Goal: Navigation & Orientation: Understand site structure

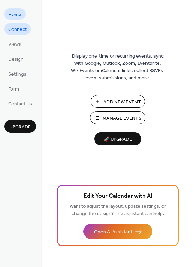
click at [14, 27] on span "Connect" at bounding box center [17, 29] width 18 height 7
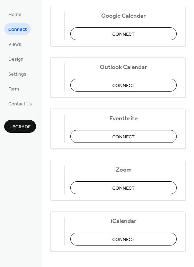
scroll to position [112, 0]
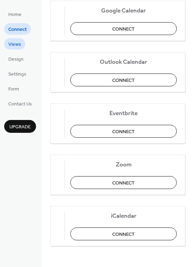
click at [23, 42] on link "Views" at bounding box center [14, 43] width 21 height 11
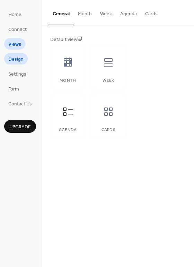
click at [20, 58] on span "Design" at bounding box center [15, 59] width 15 height 7
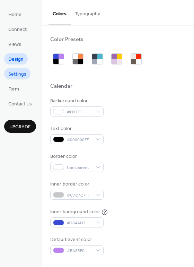
click at [20, 69] on link "Settings" at bounding box center [17, 73] width 26 height 11
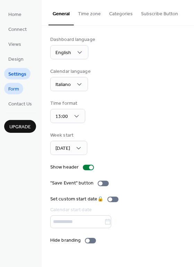
click at [18, 86] on span "Form" at bounding box center [13, 89] width 11 height 7
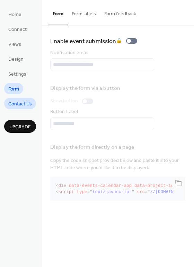
click at [19, 102] on span "Contact Us" at bounding box center [20, 104] width 24 height 7
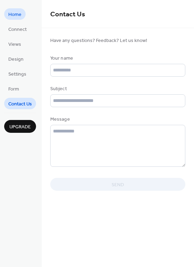
click at [17, 14] on span "Home" at bounding box center [14, 14] width 13 height 7
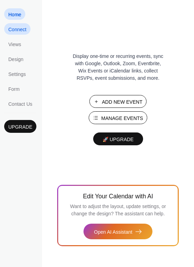
click at [14, 32] on span "Connect" at bounding box center [17, 29] width 18 height 7
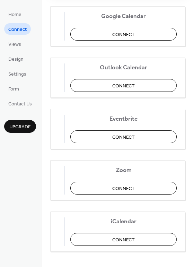
scroll to position [112, 0]
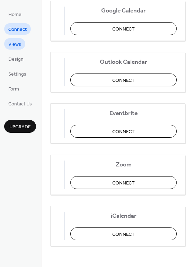
click at [15, 47] on span "Views" at bounding box center [14, 44] width 13 height 7
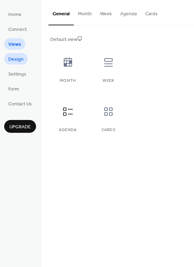
click at [15, 57] on span "Design" at bounding box center [15, 59] width 15 height 7
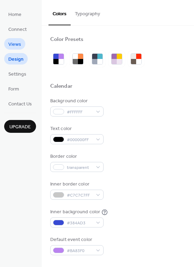
click at [16, 48] on span "Views" at bounding box center [14, 44] width 13 height 7
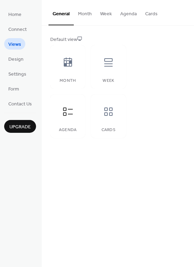
click at [16, 67] on ul "Home Connect Views Design Settings Form Contact Us" at bounding box center [20, 58] width 32 height 101
click at [17, 62] on span "Design" at bounding box center [15, 59] width 15 height 7
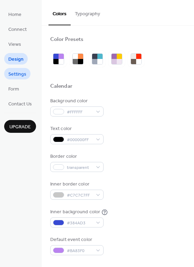
click at [18, 71] on span "Settings" at bounding box center [17, 74] width 18 height 7
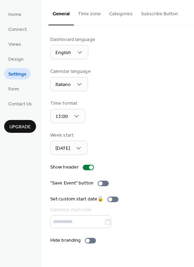
click at [17, 79] on link "Settings" at bounding box center [17, 73] width 26 height 11
click at [16, 88] on span "Form" at bounding box center [13, 89] width 11 height 7
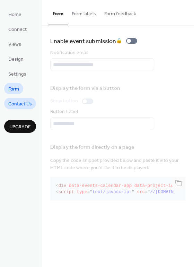
click at [16, 98] on link "Contact Us" at bounding box center [20, 103] width 32 height 11
